Goal: Navigation & Orientation: Find specific page/section

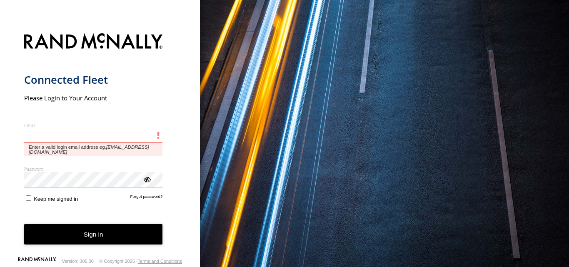
type input "**********"
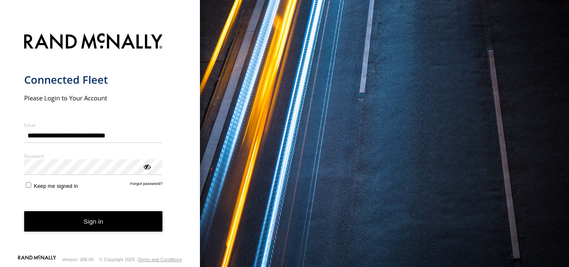
click at [76, 227] on button "Sign in" at bounding box center [93, 221] width 139 height 20
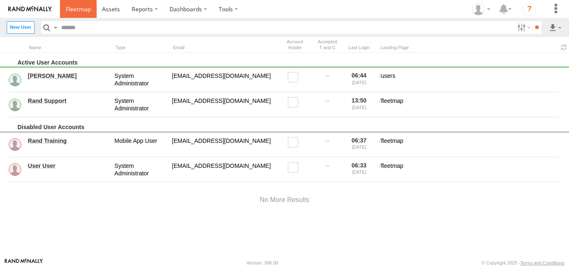
click at [77, 11] on span at bounding box center [78, 9] width 25 height 8
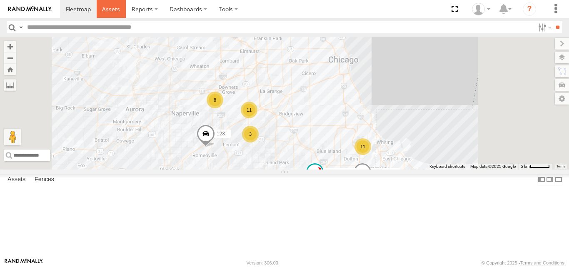
click at [112, 9] on span at bounding box center [111, 9] width 18 height 8
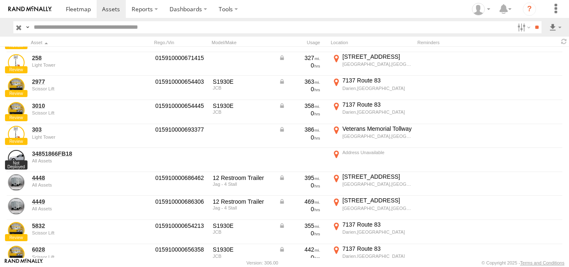
scroll to position [632, 0]
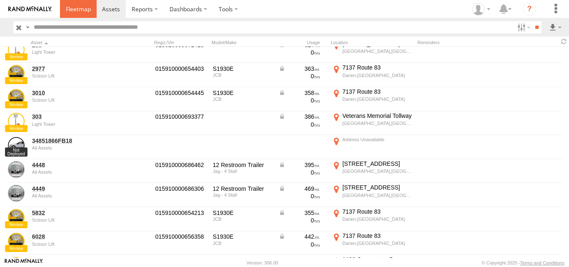
click at [67, 9] on span at bounding box center [78, 9] width 25 height 8
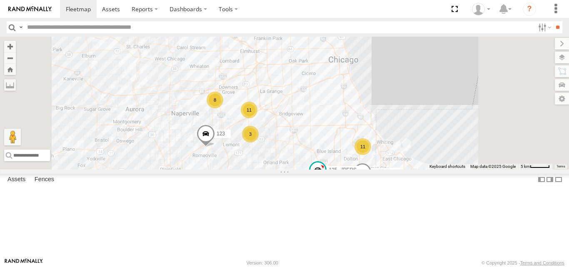
scroll to position [197, 0]
click at [0, 0] on span at bounding box center [0, 0] width 0 height 0
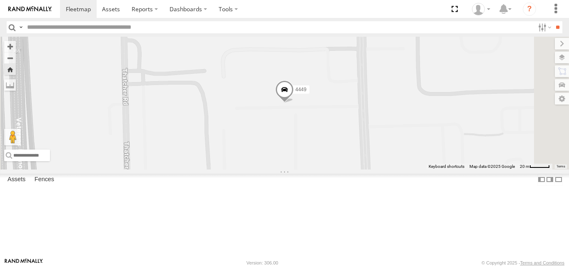
click at [0, 0] on span at bounding box center [0, 0] width 0 height 0
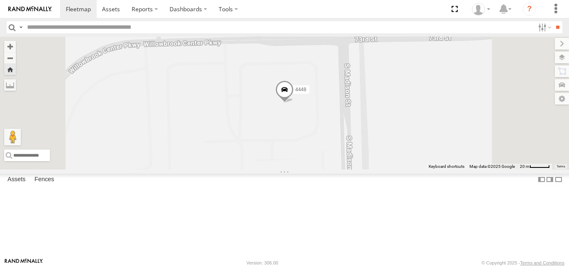
scroll to position [0, 0]
click at [203, 27] on input "text" at bounding box center [279, 27] width 511 height 12
